Goal: Task Accomplishment & Management: Use online tool/utility

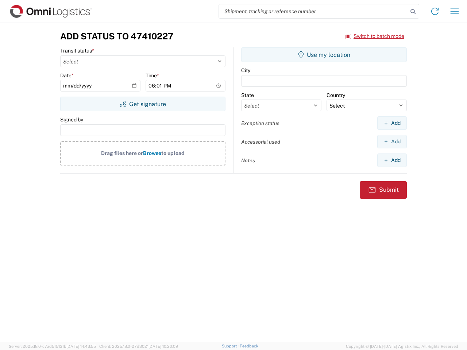
click at [313, 11] on input "search" at bounding box center [313, 11] width 189 height 14
click at [413, 12] on icon at bounding box center [413, 12] width 10 height 10
click at [435, 11] on icon at bounding box center [435, 11] width 12 height 12
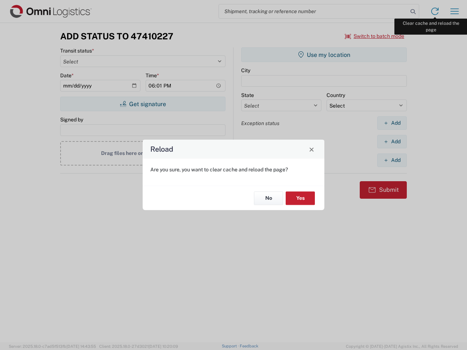
click at [455, 11] on div "Reload Are you sure, you want to clear cache and reload the page? No Yes" at bounding box center [233, 175] width 467 height 350
click at [375, 36] on div "Reload Are you sure, you want to clear cache and reload the page? No Yes" at bounding box center [233, 175] width 467 height 350
click at [143, 104] on div "Reload Are you sure, you want to clear cache and reload the page? No Yes" at bounding box center [233, 175] width 467 height 350
click at [324, 55] on div "Reload Are you sure, you want to clear cache and reload the page? No Yes" at bounding box center [233, 175] width 467 height 350
click at [392, 123] on div "Reload Are you sure, you want to clear cache and reload the page? No Yes" at bounding box center [233, 175] width 467 height 350
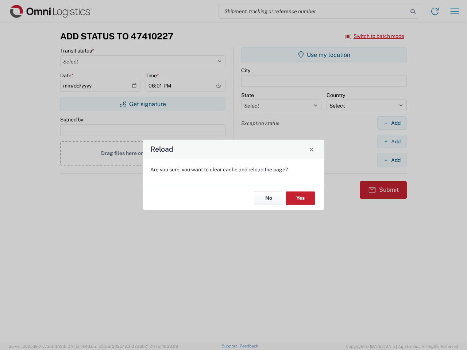
click at [392, 142] on div "Reload Are you sure, you want to clear cache and reload the page? No Yes" at bounding box center [233, 175] width 467 height 350
click at [392, 160] on div "Reload Are you sure, you want to clear cache and reload the page? No Yes" at bounding box center [233, 175] width 467 height 350
